Goal: Find specific page/section: Find specific page/section

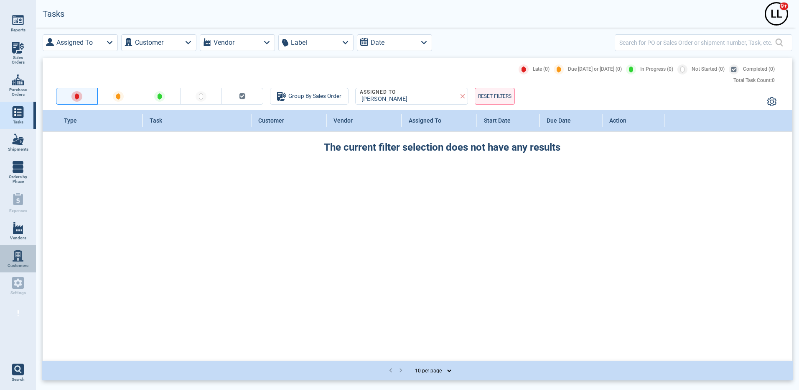
click at [12, 251] on link "Customers" at bounding box center [18, 259] width 36 height 28
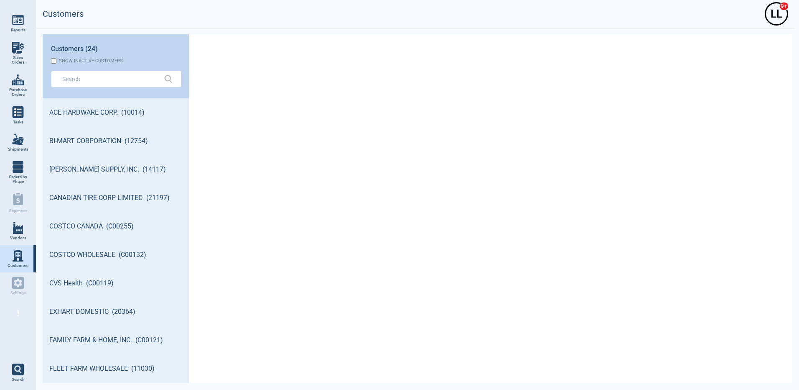
scroll to position [282, 144]
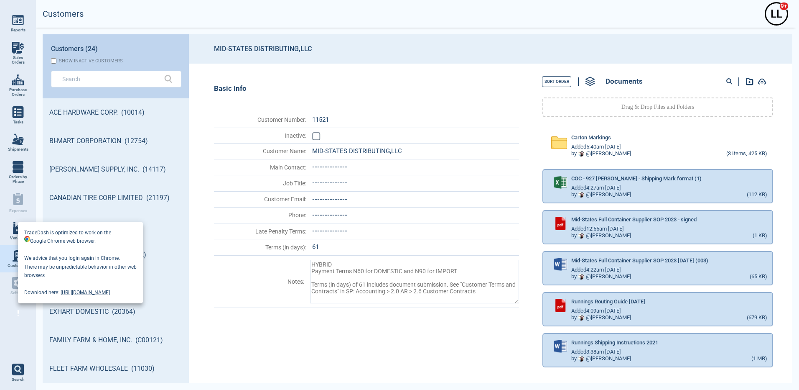
click at [102, 81] on div at bounding box center [399, 195] width 799 height 390
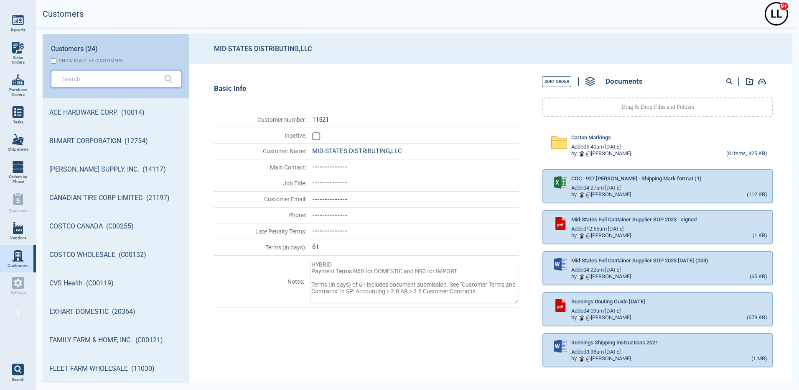
click at [102, 81] on input "text" at bounding box center [109, 79] width 95 height 12
click at [29, 240] on link "Vendors" at bounding box center [18, 231] width 36 height 28
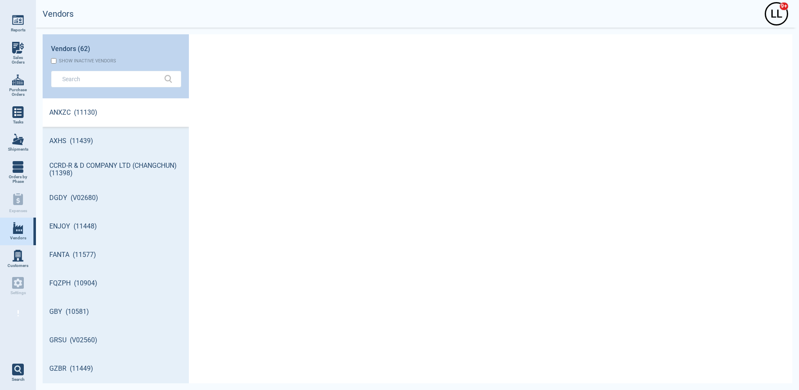
scroll to position [282, 144]
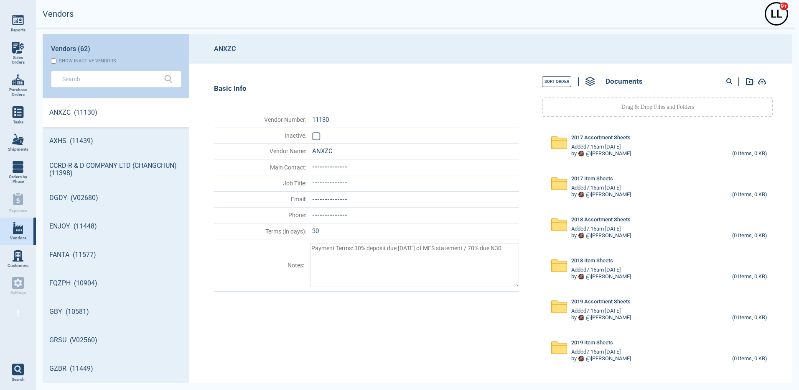
click at [91, 85] on div at bounding box center [110, 79] width 109 height 17
type textarea "x"
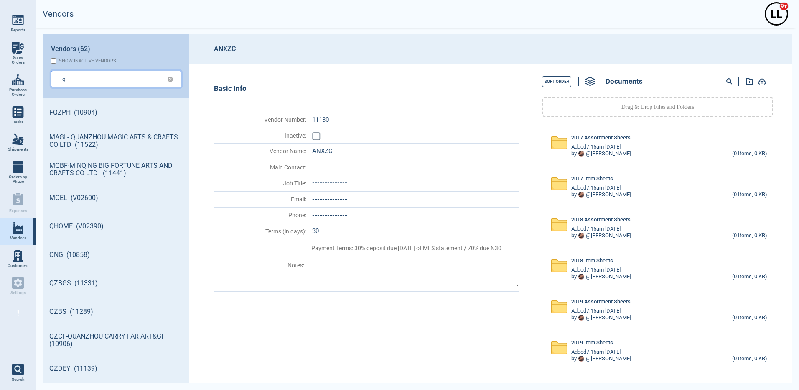
type input "q"
type textarea "x"
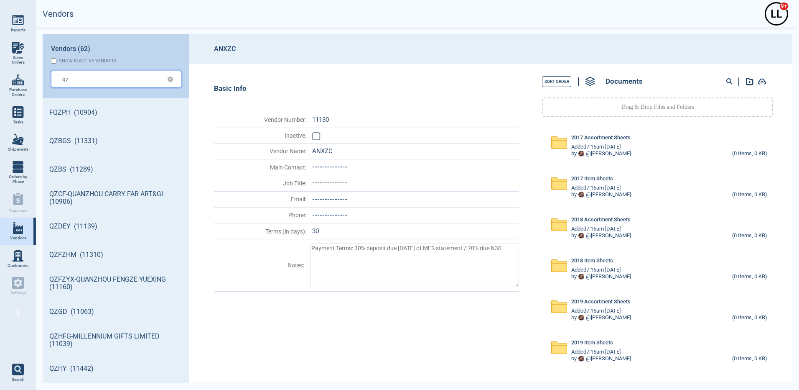
type input "qz"
type textarea "x"
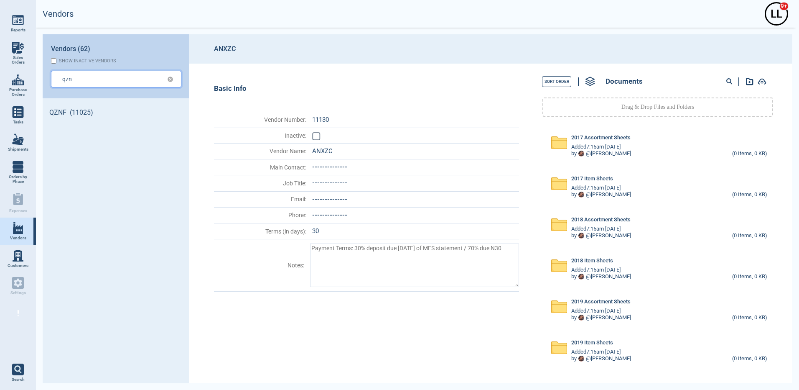
type input "qzn"
type textarea "x"
type input "qznf"
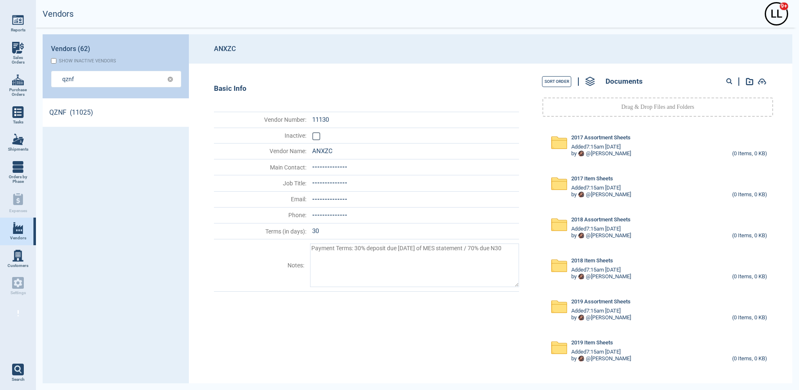
click at [94, 110] on link "QZNF (11025)" at bounding box center [116, 112] width 146 height 28
click at [728, 80] on circle at bounding box center [729, 81] width 4 height 4
paste input "55337"
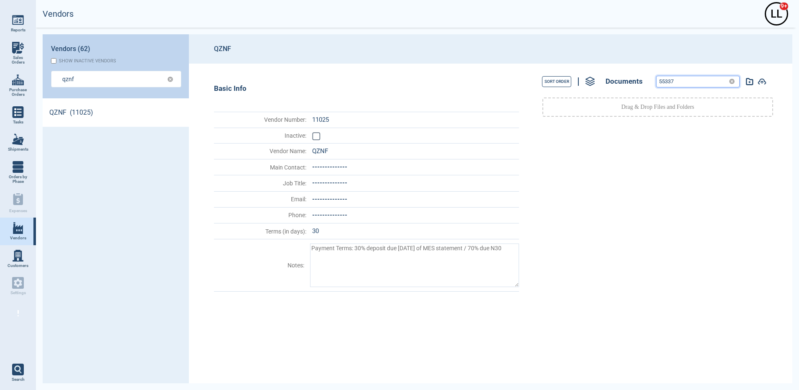
click at [675, 80] on input "55337" at bounding box center [691, 81] width 69 height 11
drag, startPoint x: 690, startPoint y: 79, endPoint x: 560, endPoint y: 74, distance: 129.7
click at [560, 74] on div "Sort Order Documents 55337" at bounding box center [657, 81] width 259 height 19
paste input "78216"
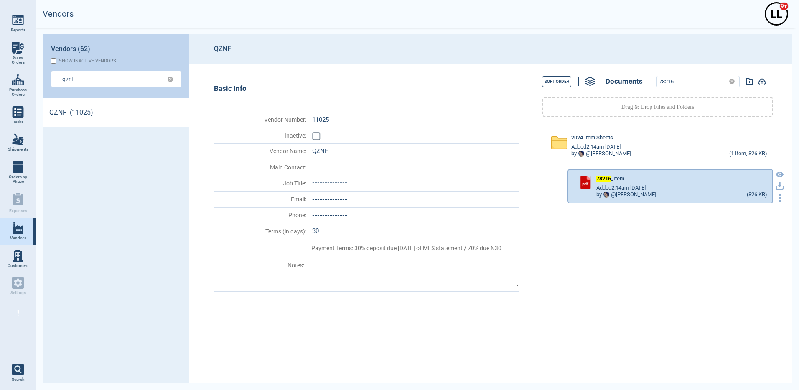
click at [778, 184] on icon "button" at bounding box center [780, 184] width 5 height 5
drag, startPoint x: 656, startPoint y: 76, endPoint x: 629, endPoint y: 71, distance: 27.7
click at [625, 71] on div "Sort Order Documents 78216 Drag & Drop Files and Folders 2024 Item Sheets Added…" at bounding box center [655, 223] width 264 height 319
paste input "7"
click at [776, 186] on icon "button" at bounding box center [780, 186] width 8 height 8
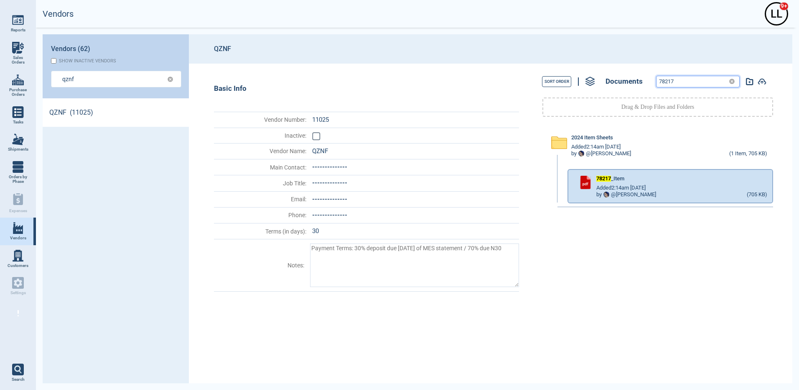
drag, startPoint x: 681, startPoint y: 82, endPoint x: 618, endPoint y: 72, distance: 64.0
click at [618, 72] on div "Sort Order Documents 78217" at bounding box center [657, 81] width 259 height 19
paste input "5533"
type input "55337"
